Goal: Check status

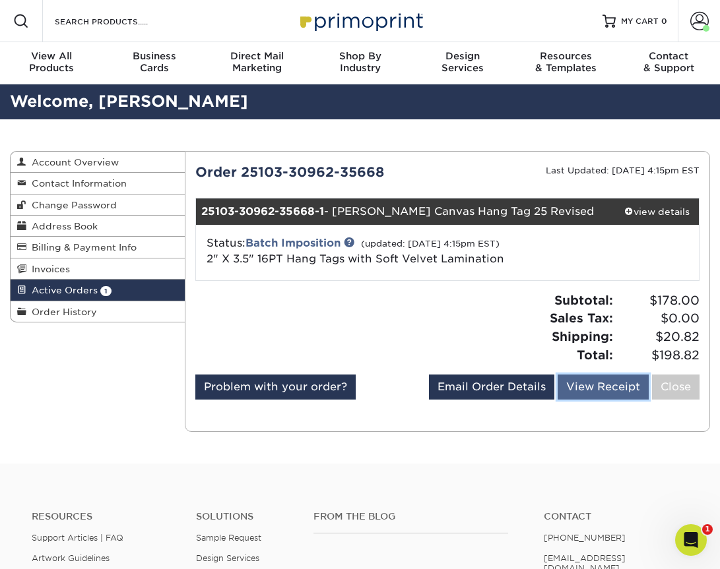
click at [598, 400] on link "View Receipt" at bounding box center [602, 387] width 91 height 25
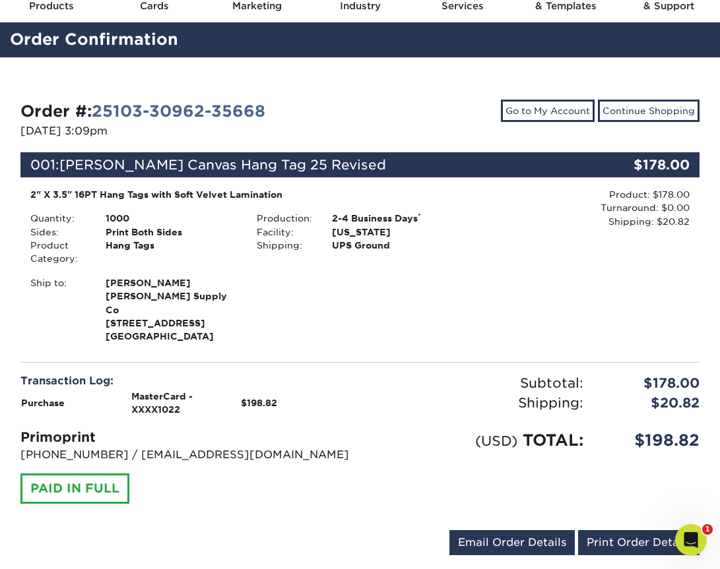
scroll to position [63, 0]
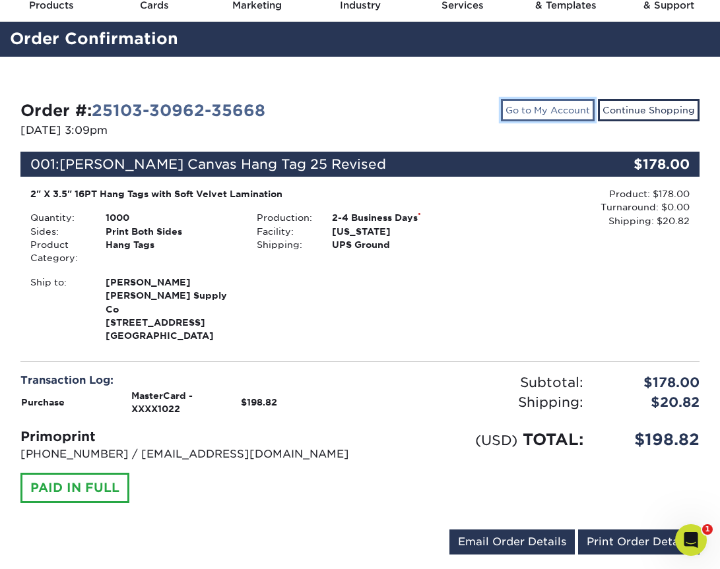
click at [585, 110] on link "Go to My Account" at bounding box center [548, 110] width 94 height 22
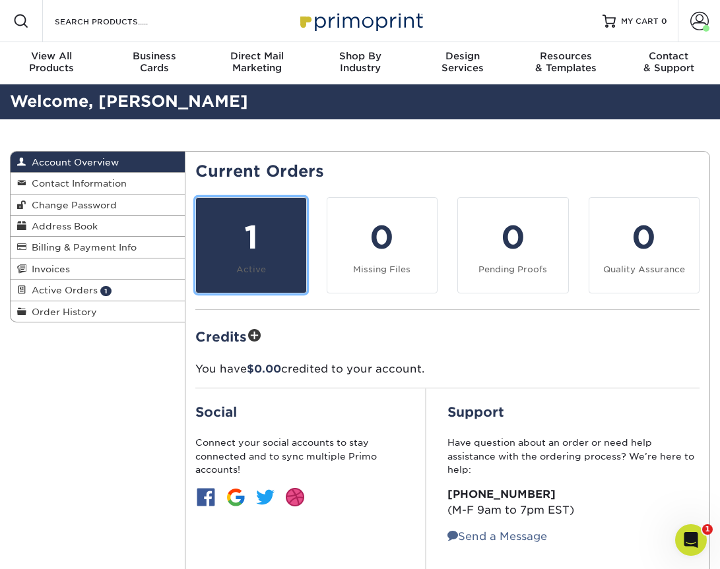
click at [269, 256] on div "1" at bounding box center [251, 237] width 94 height 47
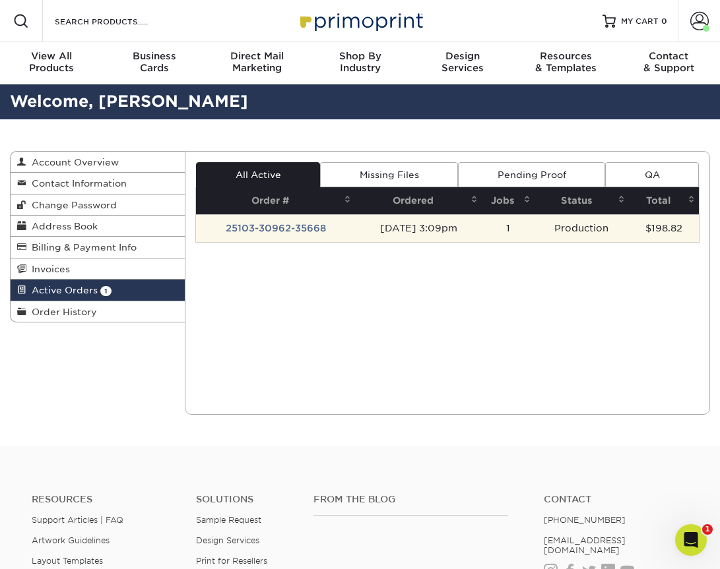
click at [276, 230] on td "25103-30962-35668" at bounding box center [275, 228] width 159 height 28
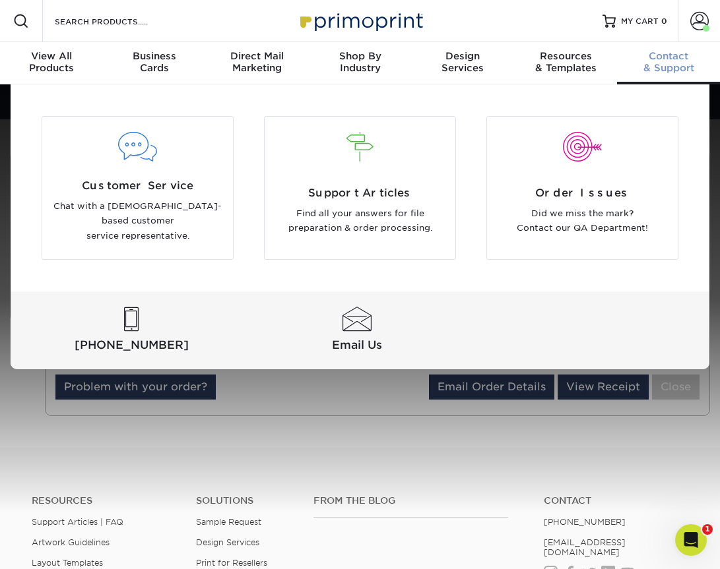
click at [612, 275] on div "Customer Service Chat with a US-based customer service representative. Support …" at bounding box center [360, 187] width 699 height 207
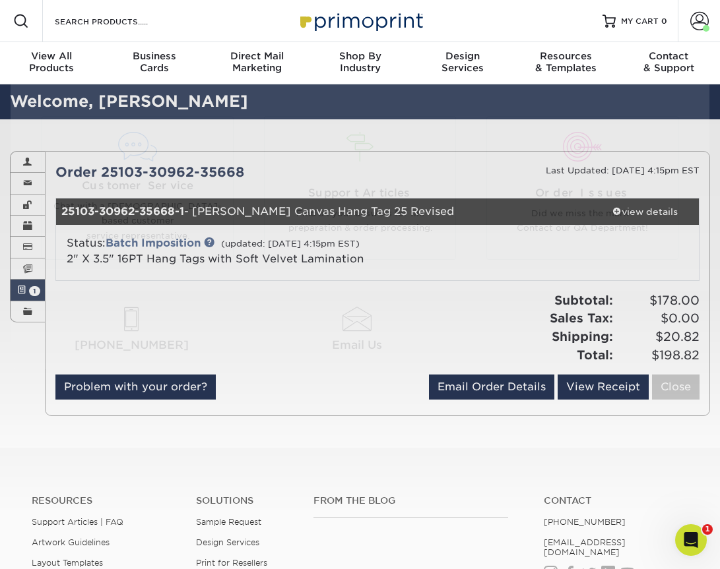
click at [389, 398] on div "Resources Menu Search Products Account Welcome, Casey Account Dashboard Active …" at bounding box center [360, 417] width 720 height 834
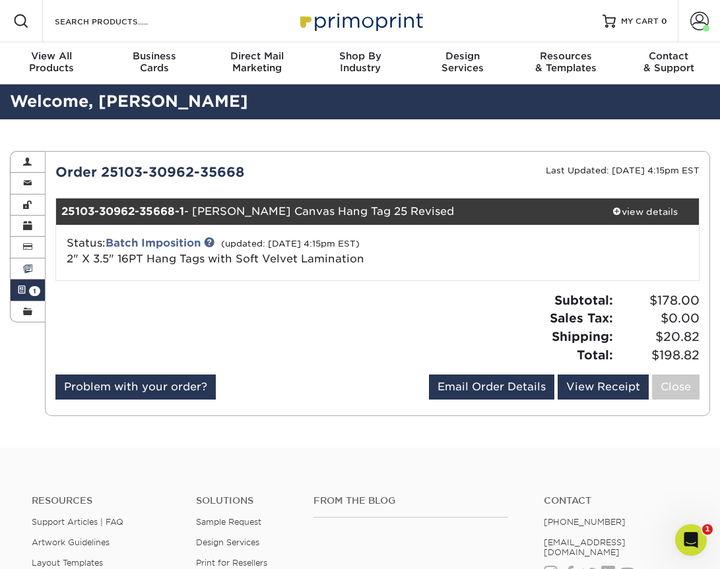
click at [31, 274] on span at bounding box center [27, 269] width 9 height 11
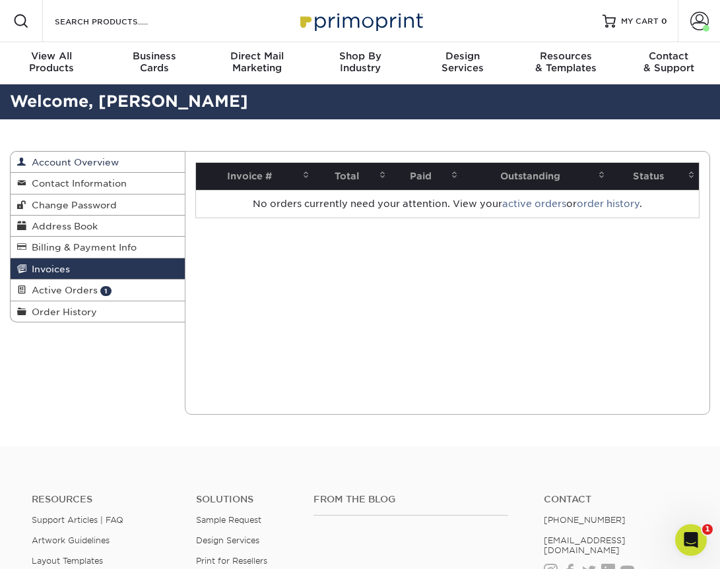
click at [84, 170] on link "Account Overview" at bounding box center [98, 162] width 174 height 21
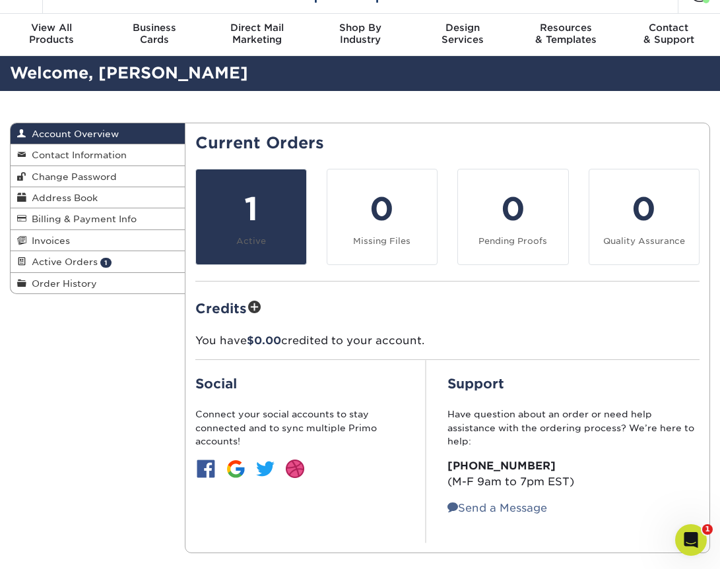
scroll to position [32, 0]
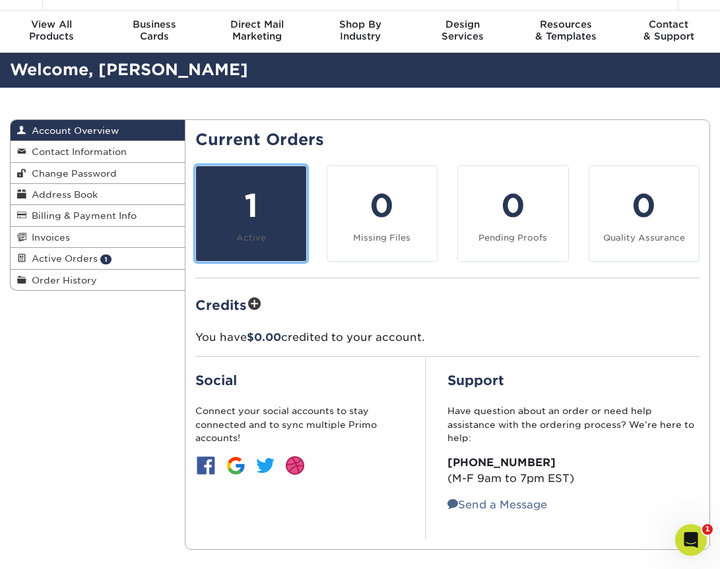
click at [243, 226] on div "1" at bounding box center [251, 205] width 94 height 47
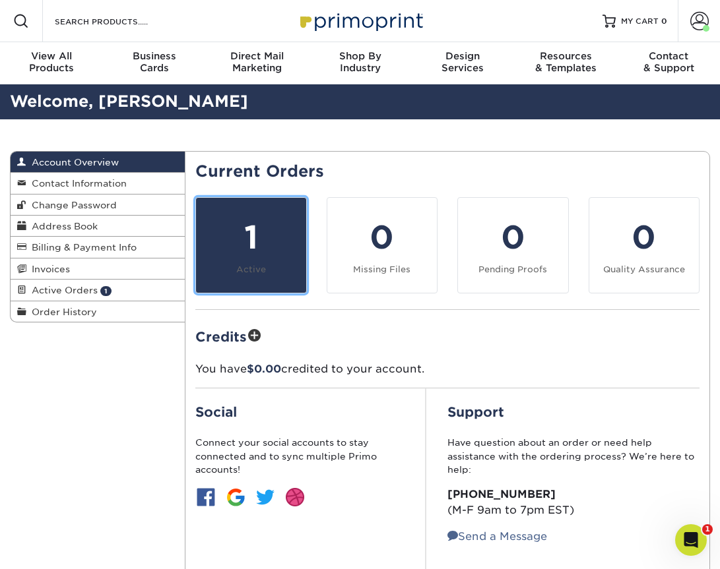
click at [239, 249] on div "1" at bounding box center [251, 237] width 94 height 47
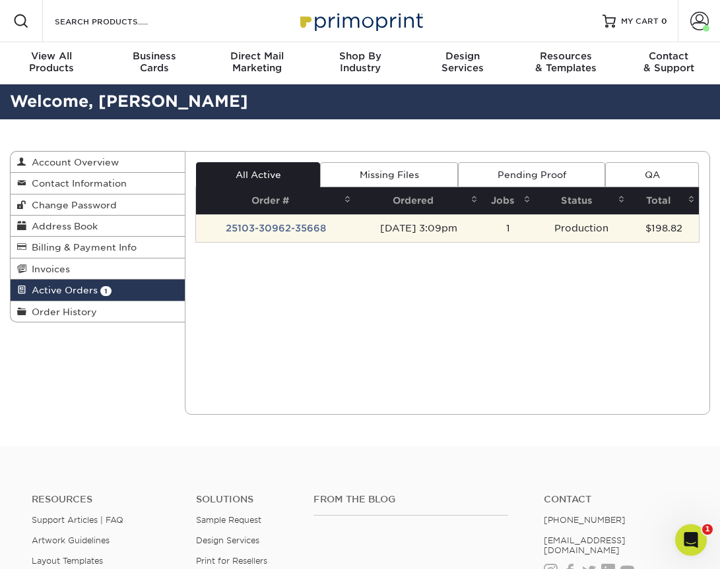
click at [253, 227] on td "25103-30962-35668" at bounding box center [275, 228] width 159 height 28
